Goal: Task Accomplishment & Management: Manage account settings

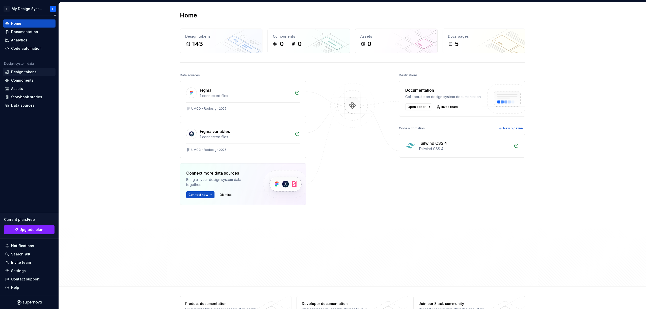
click at [38, 71] on div "Design tokens" at bounding box center [29, 71] width 48 height 5
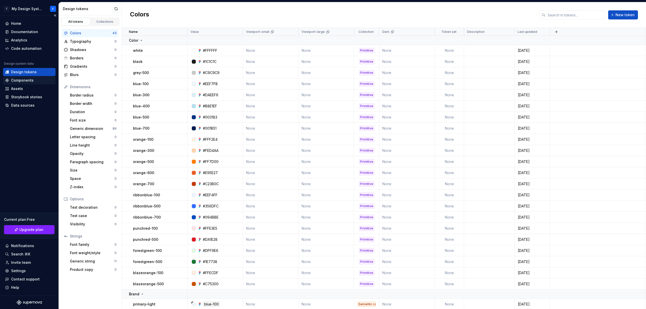
click at [20, 79] on div "Components" at bounding box center [22, 80] width 22 height 5
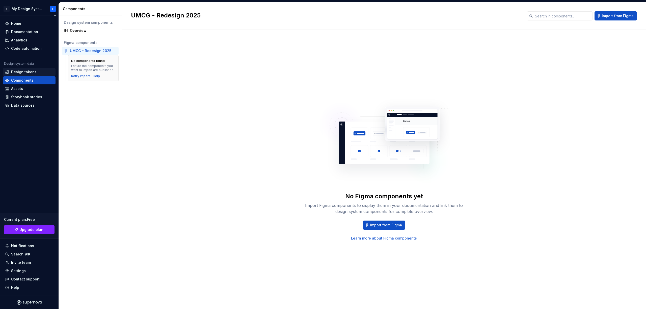
click at [27, 70] on div "Design tokens" at bounding box center [24, 71] width 26 height 5
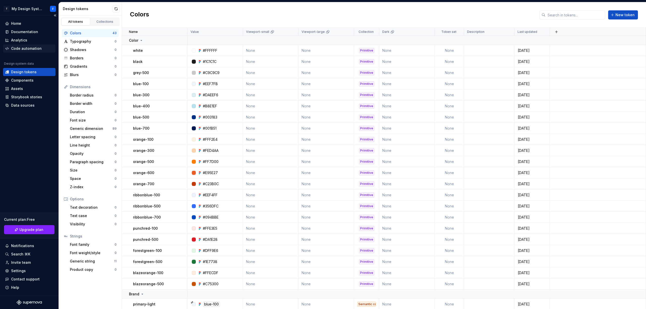
click at [35, 45] on div "Code automation" at bounding box center [29, 48] width 53 height 8
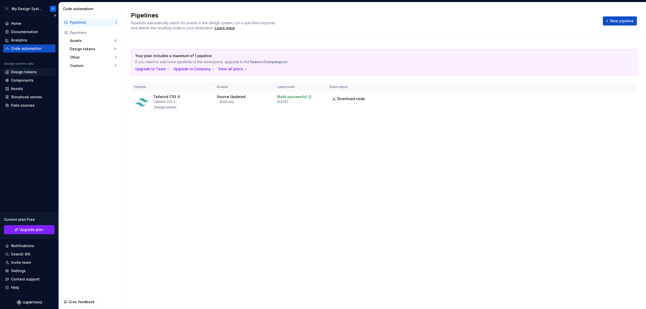
click at [22, 70] on div "Design tokens" at bounding box center [24, 71] width 26 height 5
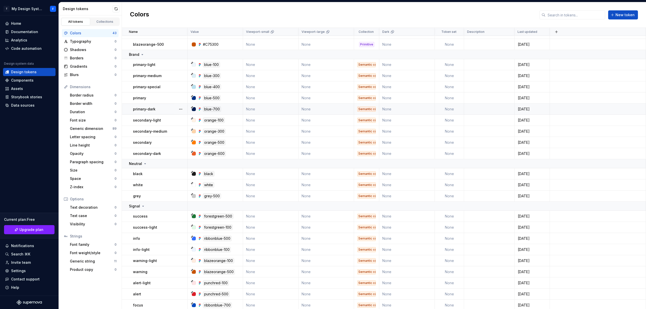
scroll to position [241, 0]
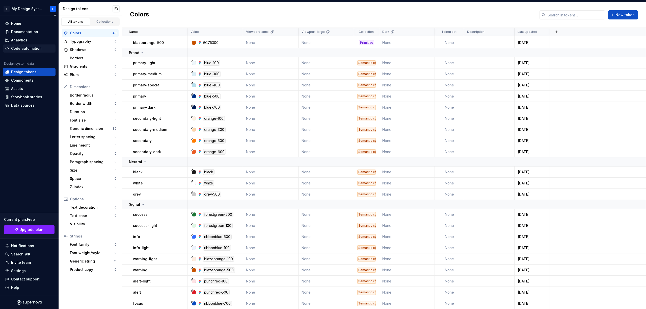
click at [23, 47] on div "Code automation" at bounding box center [26, 48] width 31 height 5
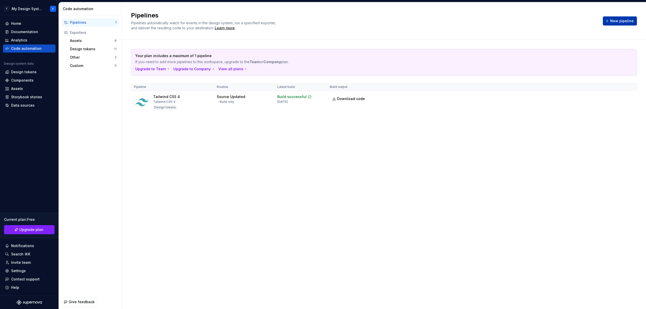
click at [623, 24] on button "New pipeline" at bounding box center [620, 20] width 34 height 9
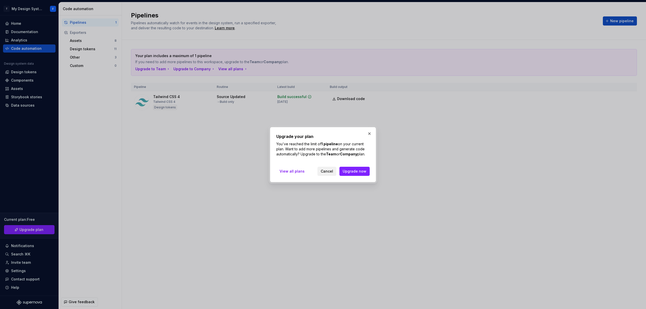
click at [328, 173] on span "Cancel" at bounding box center [327, 171] width 12 height 5
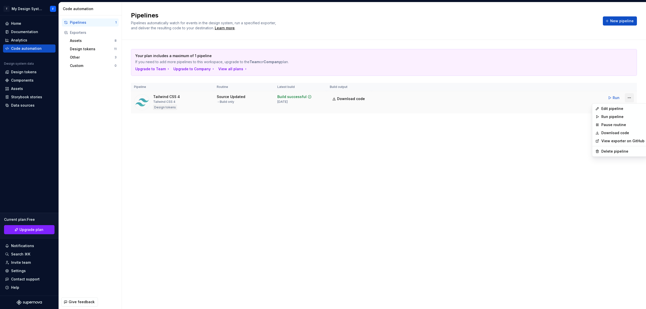
click at [630, 98] on html "T My Design System F Home Documentation Analytics Code automation Design system…" at bounding box center [323, 154] width 646 height 309
click at [617, 110] on div "Edit pipeline" at bounding box center [623, 108] width 43 height 5
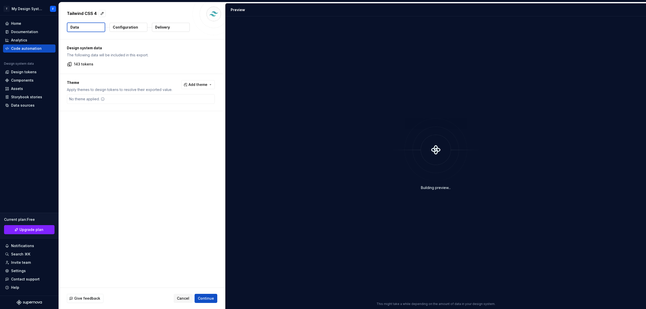
click at [134, 25] on p "Configuration" at bounding box center [125, 27] width 25 height 5
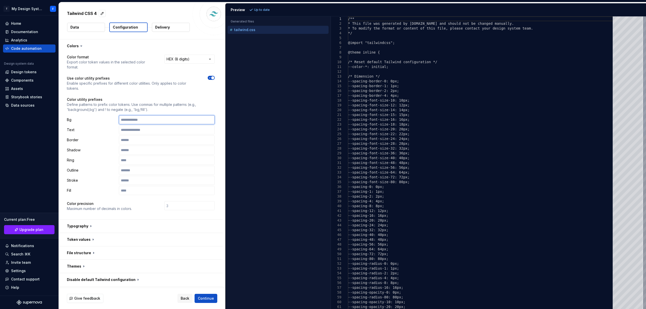
click at [157, 119] on input "text" at bounding box center [167, 119] width 96 height 9
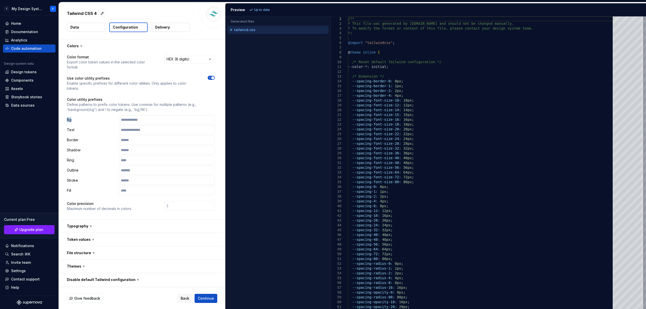
drag, startPoint x: 79, startPoint y: 121, endPoint x: 67, endPoint y: 119, distance: 12.2
click at [67, 119] on p "Bg" at bounding box center [92, 119] width 50 height 5
click at [94, 135] on div "Border" at bounding box center [141, 139] width 148 height 9
click at [90, 27] on button "Data" at bounding box center [86, 27] width 38 height 9
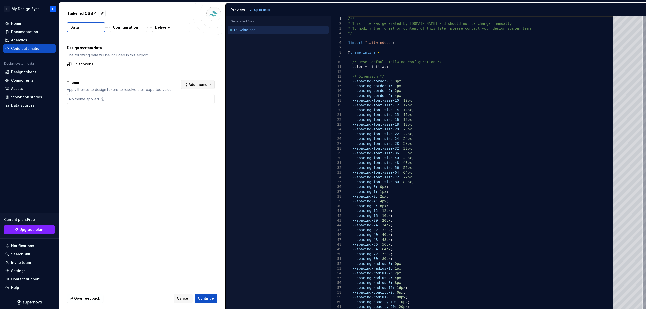
click at [200, 85] on span "Add theme" at bounding box center [198, 84] width 19 height 5
click at [175, 63] on html "T My Design System F Home Documentation Analytics Code automation Design system…" at bounding box center [323, 154] width 646 height 309
click at [173, 34] on div "Tailwind CSS 4 Data Configuration Delivery" at bounding box center [142, 20] width 167 height 37
click at [172, 27] on button "Delivery" at bounding box center [171, 27] width 38 height 9
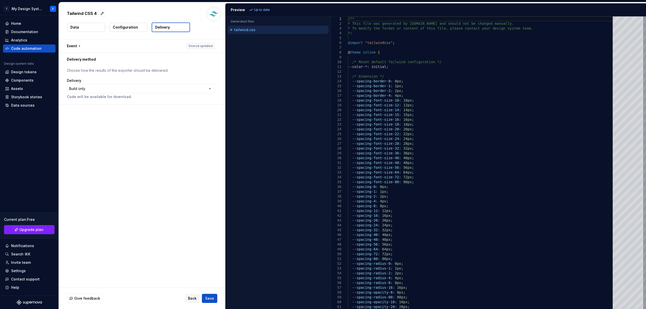
click at [129, 29] on p "Configuration" at bounding box center [125, 27] width 25 height 5
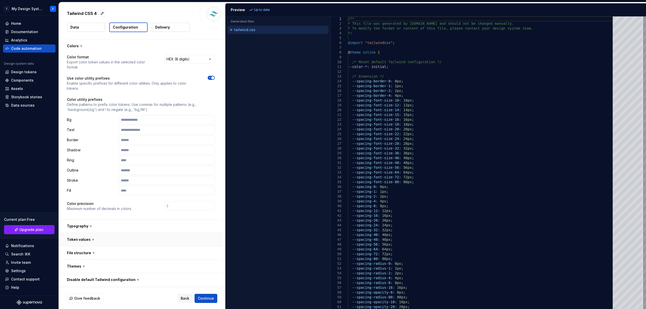
click at [93, 233] on button "button" at bounding box center [141, 239] width 164 height 13
click at [97, 226] on button "button" at bounding box center [141, 225] width 164 height 13
click at [92, 260] on button "button" at bounding box center [141, 266] width 164 height 13
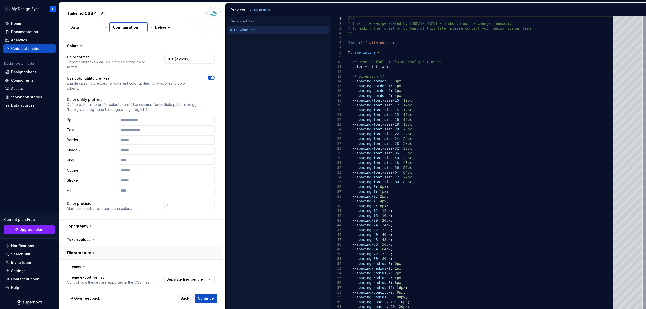
drag, startPoint x: 93, startPoint y: 259, endPoint x: 93, endPoint y: 256, distance: 2.6
click at [93, 258] on button "button" at bounding box center [141, 252] width 164 height 13
click at [94, 253] on icon at bounding box center [93, 252] width 5 height 5
click at [73, 250] on button "button" at bounding box center [141, 252] width 164 height 13
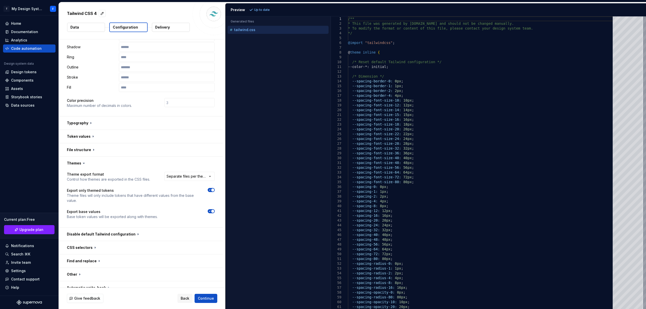
scroll to position [110, 0]
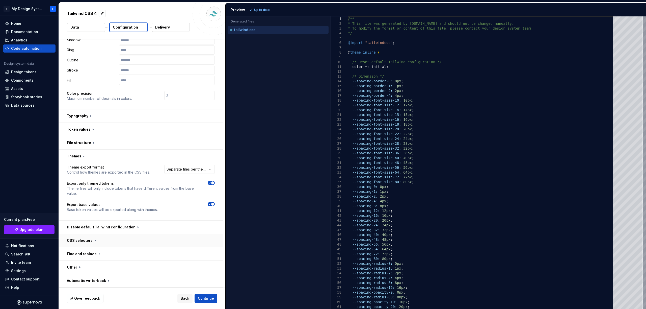
click at [105, 240] on button "button" at bounding box center [141, 240] width 164 height 13
click at [102, 240] on button "button" at bounding box center [141, 240] width 164 height 13
click at [92, 253] on button "button" at bounding box center [141, 253] width 164 height 13
click at [88, 229] on button "button" at bounding box center [141, 226] width 164 height 13
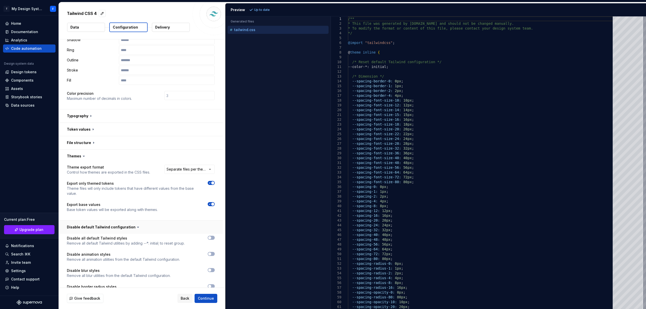
click at [88, 229] on button "button" at bounding box center [141, 226] width 164 height 13
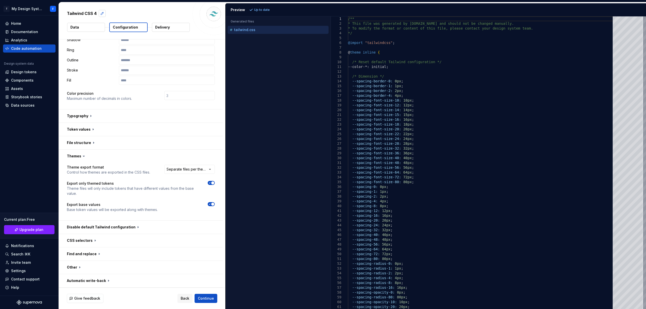
click at [101, 12] on button "button" at bounding box center [102, 13] width 7 height 7
click at [101, 12] on textarea "**********" at bounding box center [128, 13] width 124 height 8
click at [198, 33] on div at bounding box center [214, 14] width 42 height 42
click at [31, 95] on div "Storybook stories" at bounding box center [26, 96] width 31 height 5
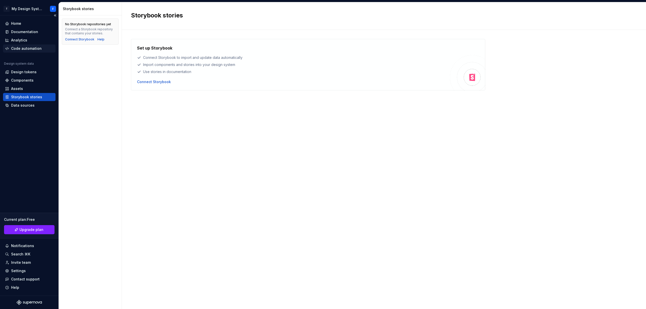
click at [31, 45] on div "Code automation" at bounding box center [29, 48] width 53 height 8
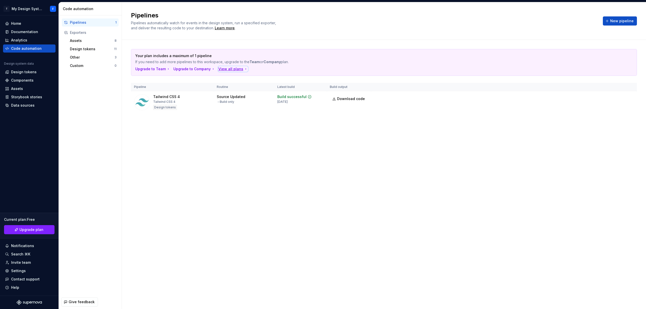
click at [226, 67] on div "View all plans" at bounding box center [233, 68] width 30 height 5
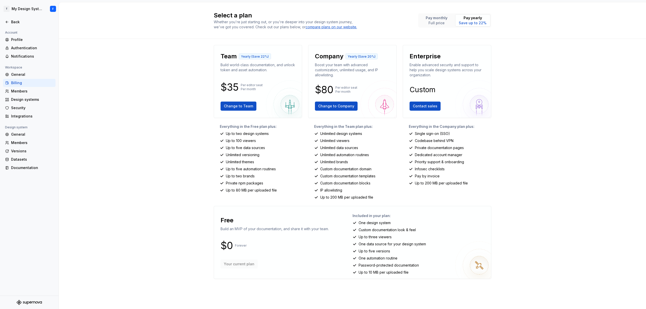
click at [143, 135] on div "Select a plan Whether you're just starting out, or you're deeper into your desi…" at bounding box center [353, 155] width 588 height 307
click at [27, 107] on div "Security" at bounding box center [32, 107] width 42 height 5
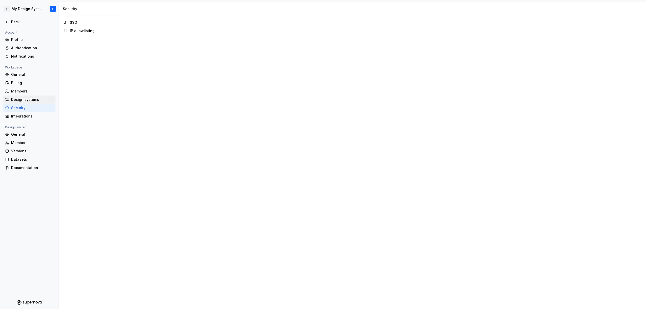
click at [27, 98] on div "Design systems" at bounding box center [32, 99] width 42 height 5
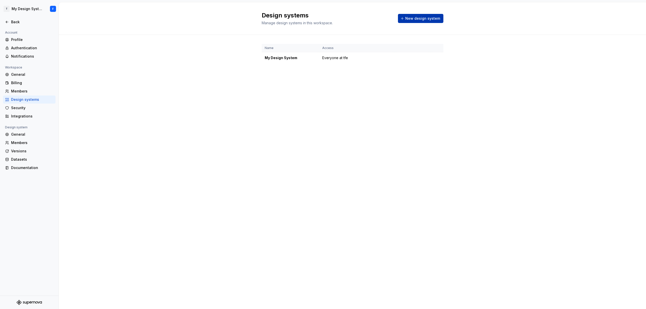
click at [414, 20] on span "New design system" at bounding box center [423, 18] width 35 height 5
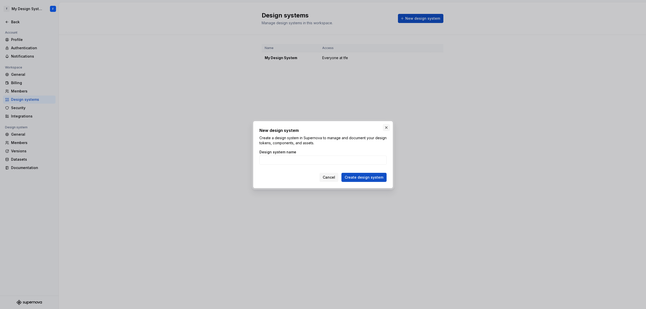
click at [386, 127] on button "button" at bounding box center [386, 127] width 7 height 7
